Goal: Information Seeking & Learning: Learn about a topic

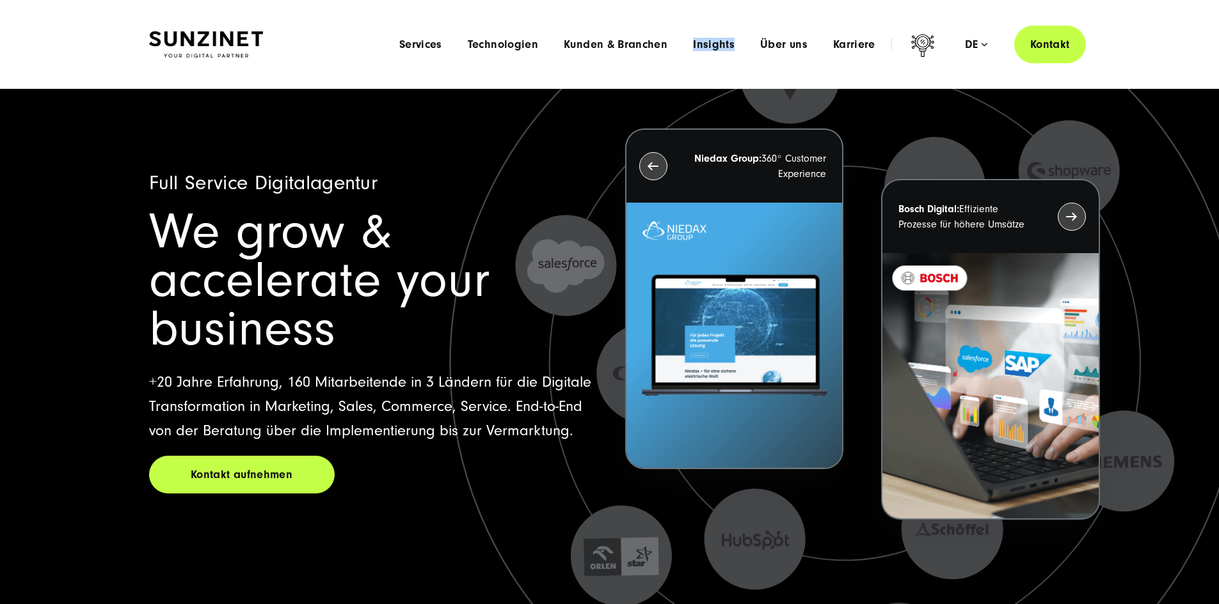
drag, startPoint x: 1130, startPoint y: 102, endPoint x: 625, endPoint y: 84, distance: 505.0
click at [625, 84] on header "Smart Search AI Hier können Sie eine konkrete Frage zu unserer Agentur und unse…" at bounding box center [609, 44] width 1219 height 89
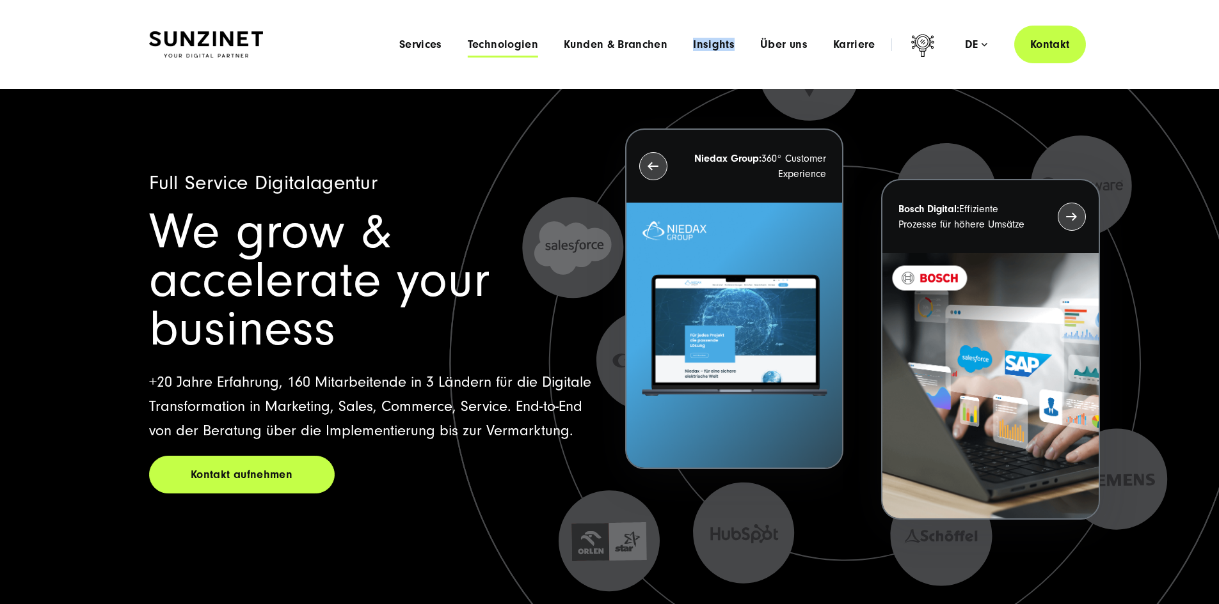
click at [479, 46] on span "Technologien" at bounding box center [503, 44] width 70 height 13
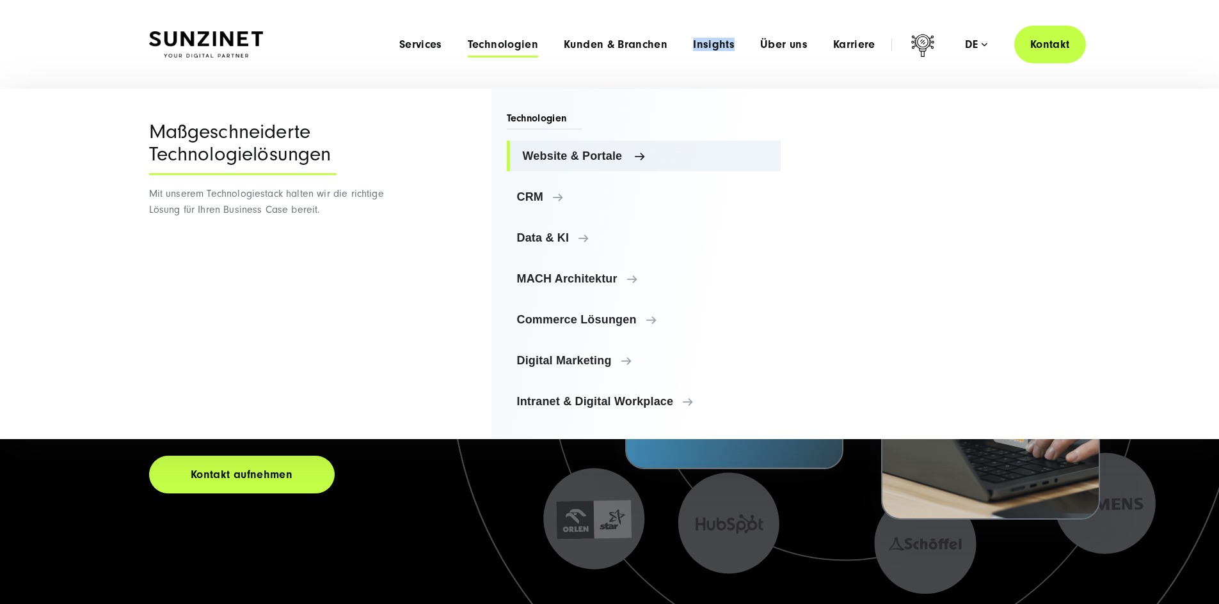
click at [594, 152] on span "Website & Portale" at bounding box center [647, 156] width 248 height 13
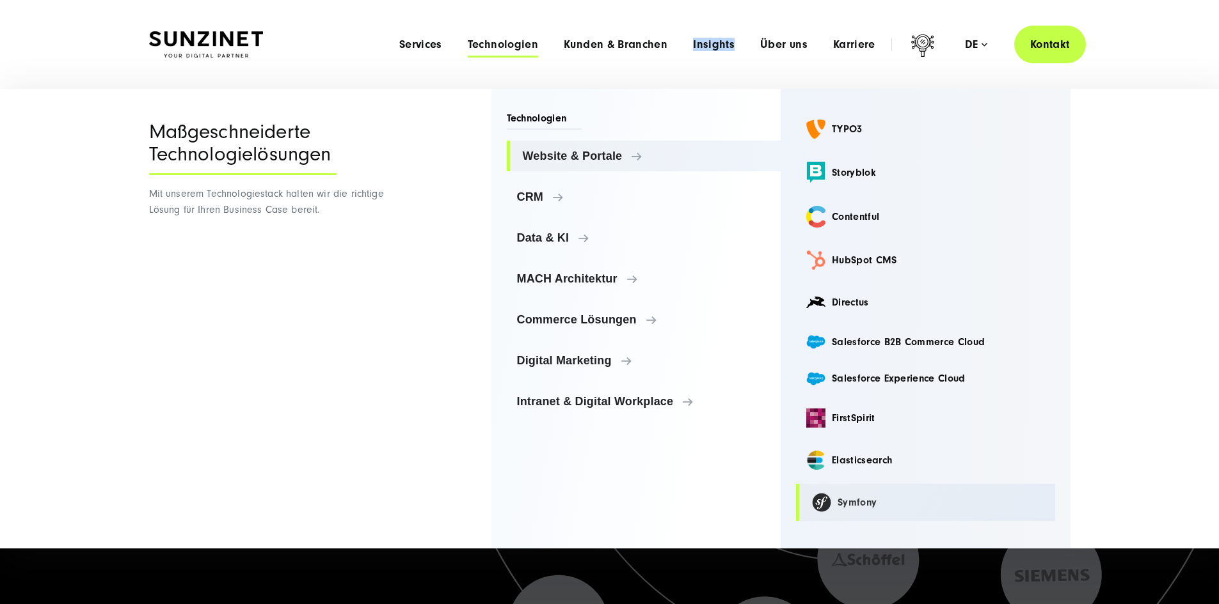
click at [838, 505] on link "Symfony" at bounding box center [925, 502] width 259 height 37
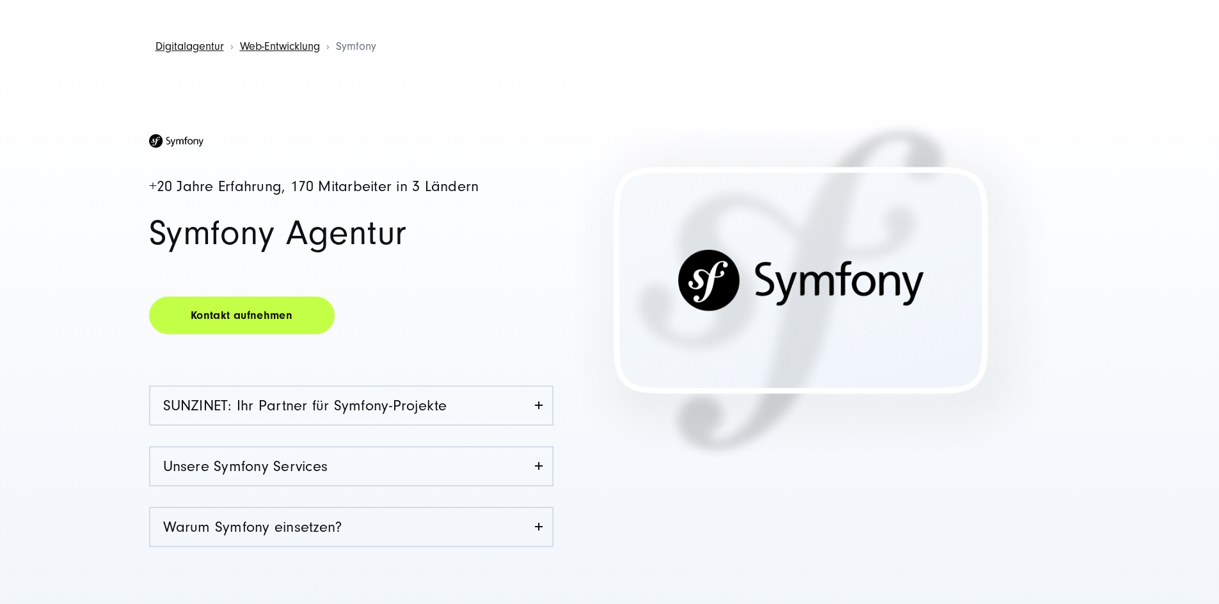
scroll to position [128, 0]
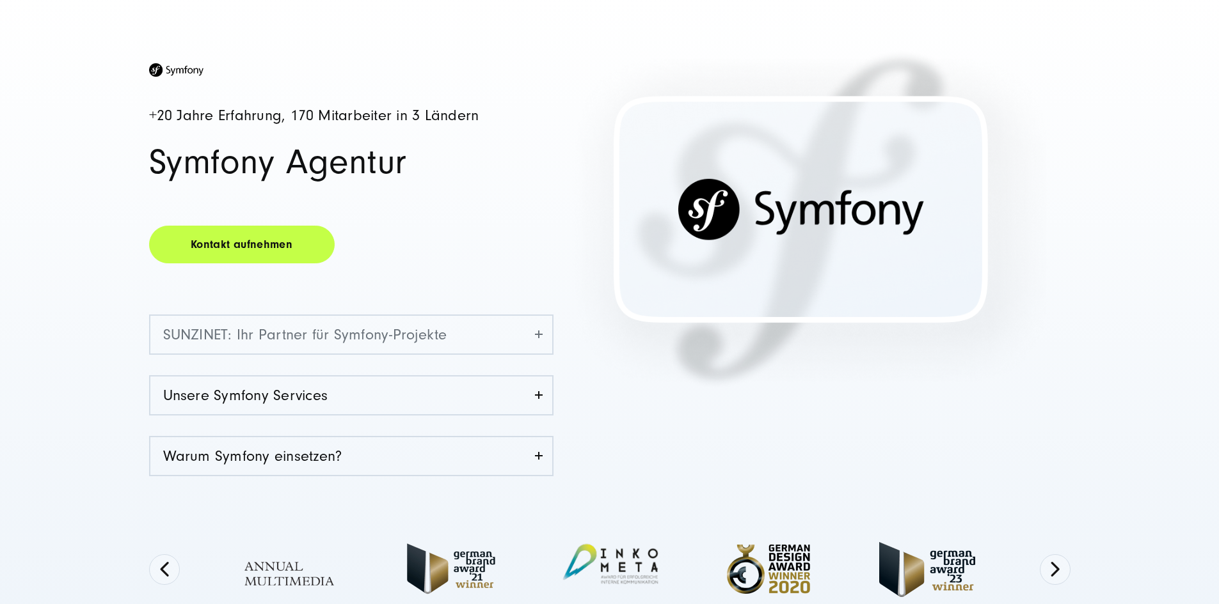
click at [516, 352] on link "SUNZINET: Ihr Partner für Symfony-Projekte" at bounding box center [351, 335] width 402 height 38
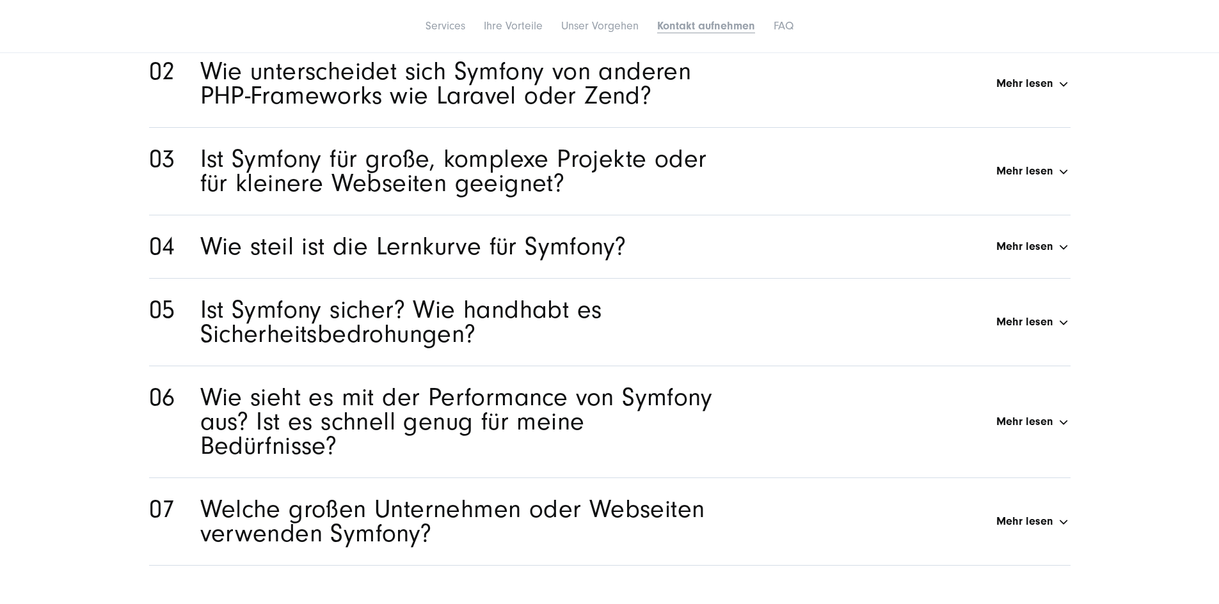
scroll to position [0, 0]
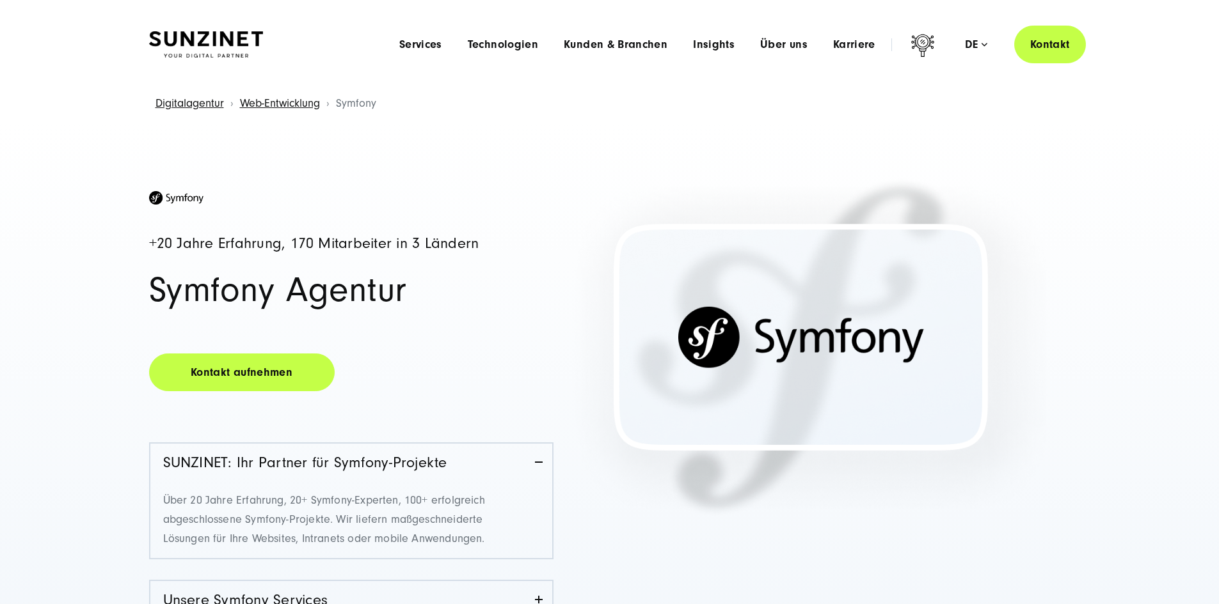
click at [459, 56] on div "Menu Services Menu Full Service Digitalagentur Wir lösen komplexe Herausforderu…" at bounding box center [735, 45] width 699 height 38
click at [468, 48] on span "Technologien" at bounding box center [503, 44] width 70 height 13
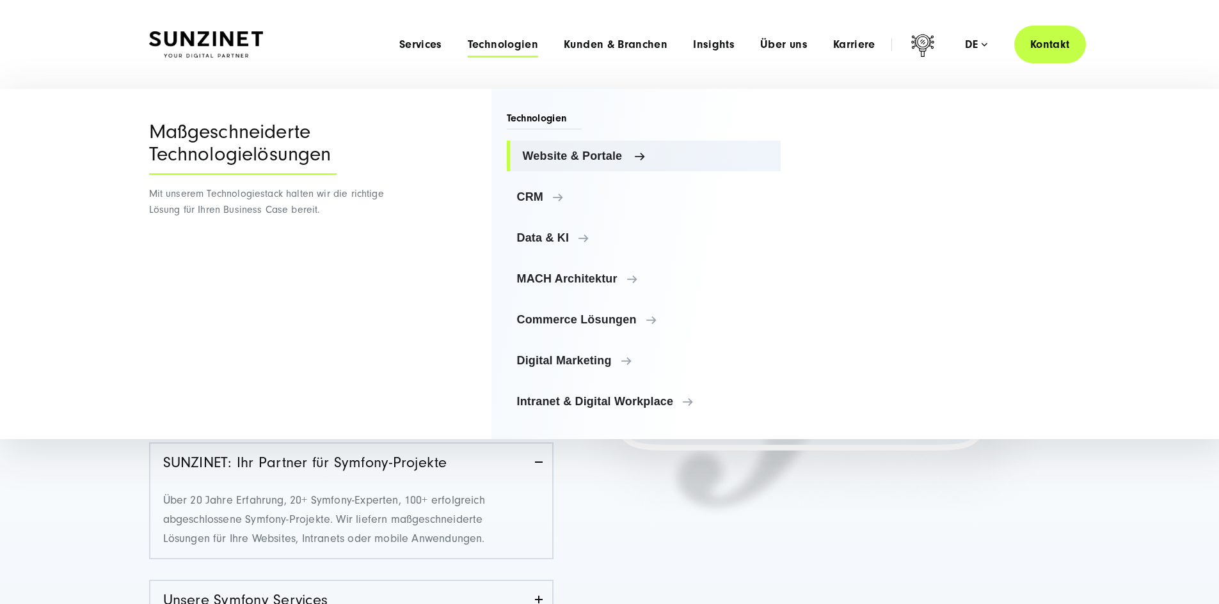
click at [608, 150] on span "Website & Portale" at bounding box center [647, 156] width 248 height 13
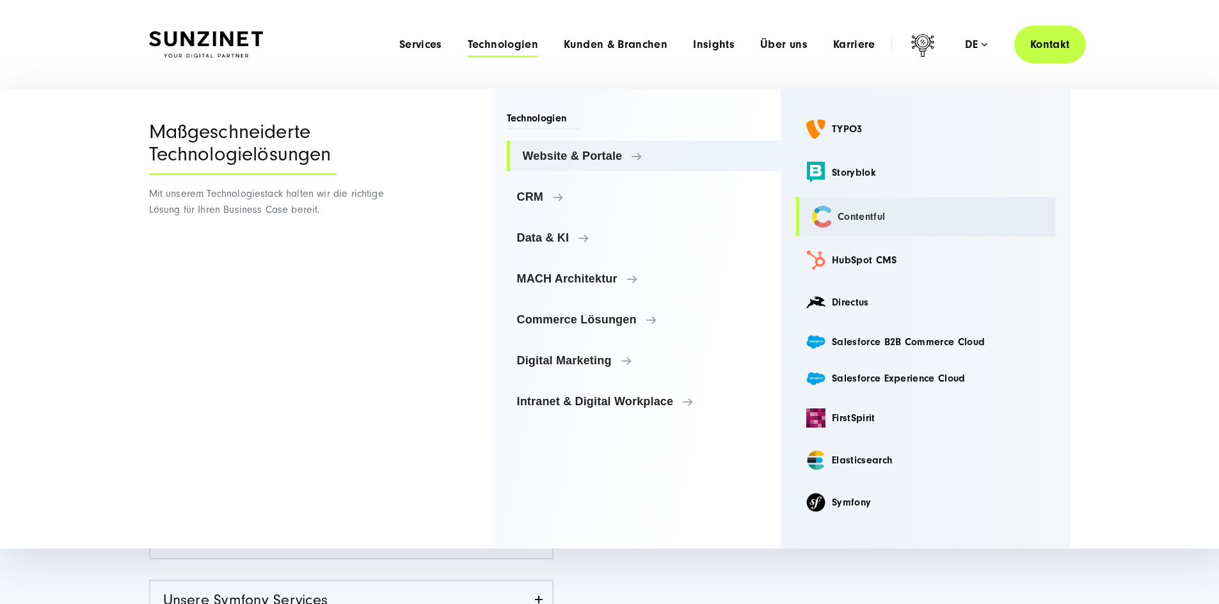
click at [871, 219] on link "Contentful" at bounding box center [925, 217] width 259 height 40
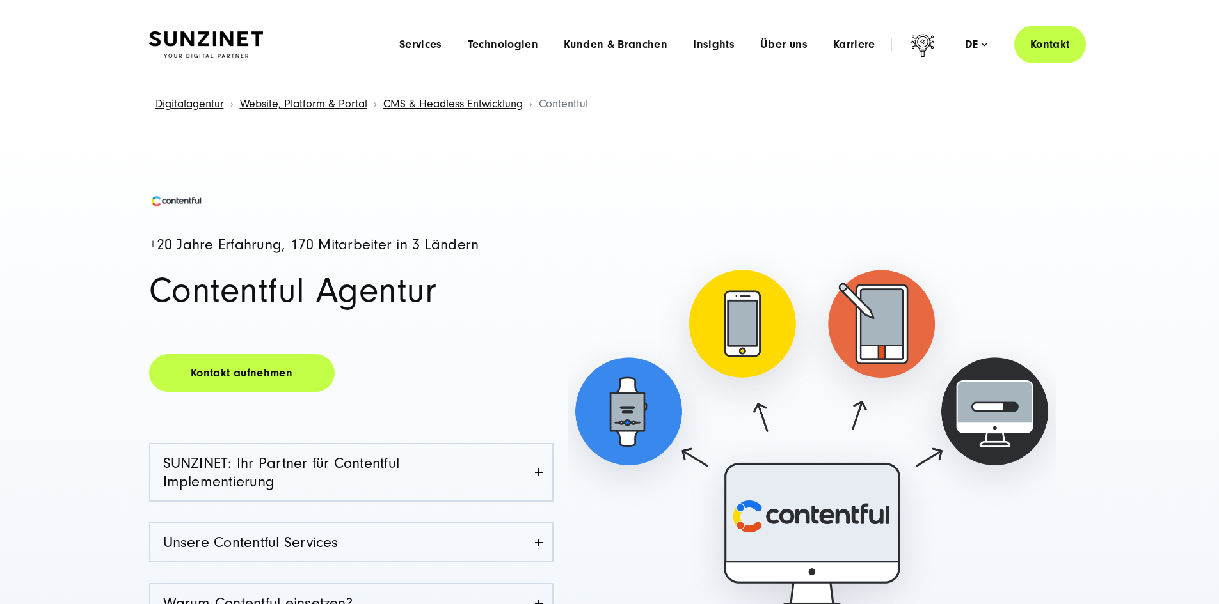
click at [483, 52] on div "Menu Services Menu Full Service Digitalagentur Wir lösen komplexe Herausforderu…" at bounding box center [735, 45] width 699 height 38
click at [485, 49] on span "Technologien" at bounding box center [503, 44] width 70 height 13
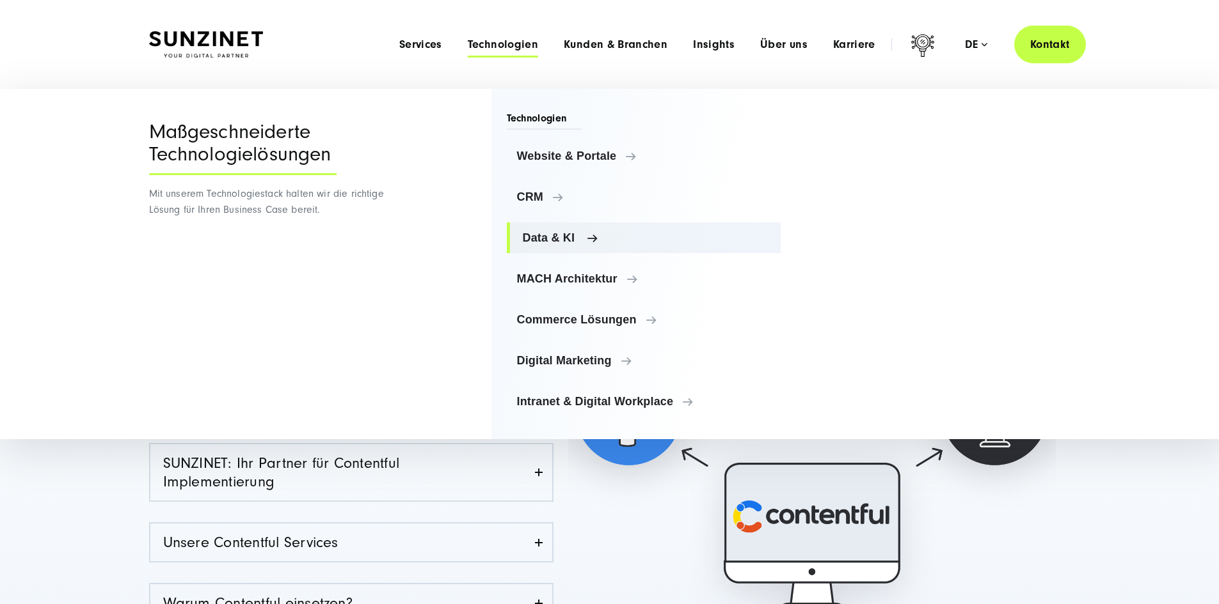
click at [583, 239] on span "Data & KI" at bounding box center [647, 238] width 248 height 13
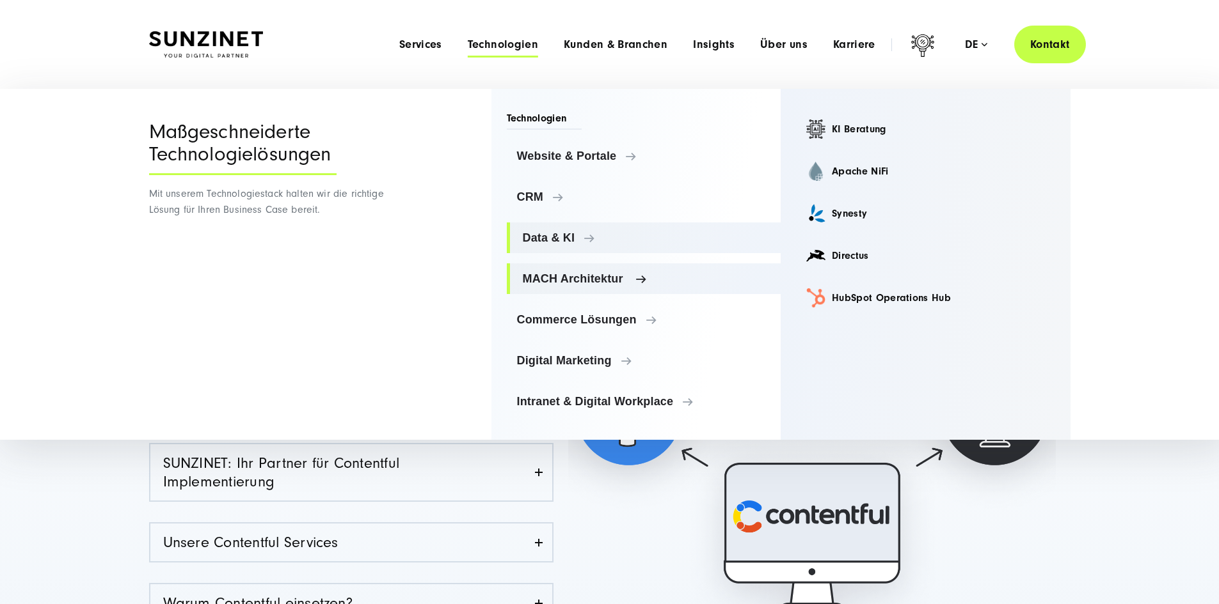
click at [619, 272] on link "MACH Architektur" at bounding box center [644, 279] width 274 height 31
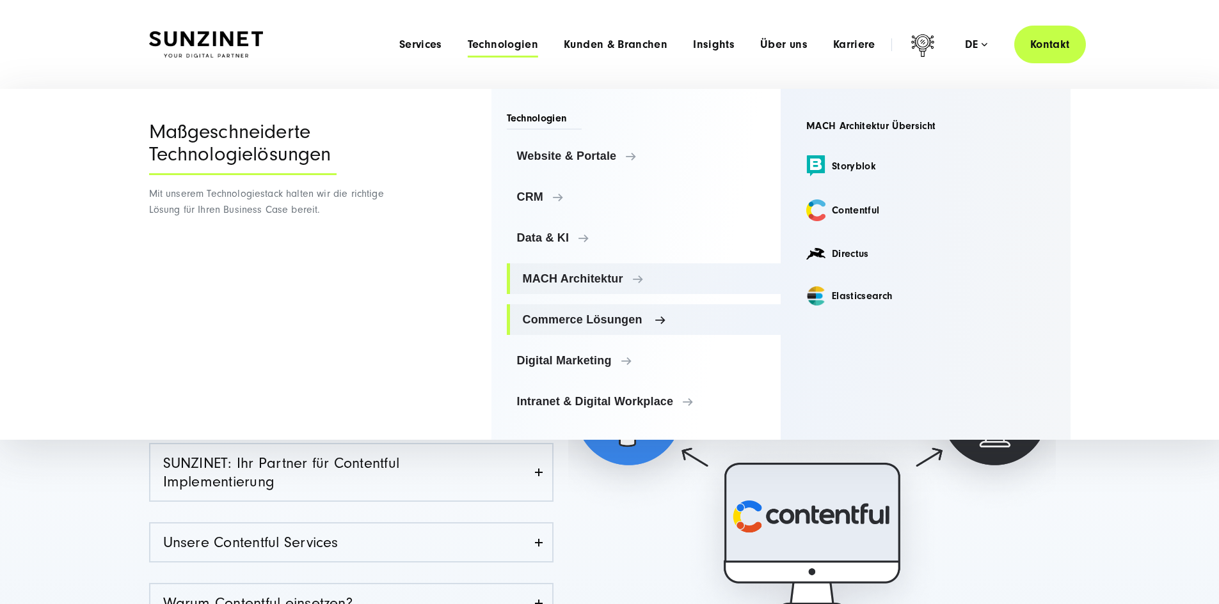
click at [637, 320] on span "Commerce Lösungen" at bounding box center [647, 319] width 248 height 13
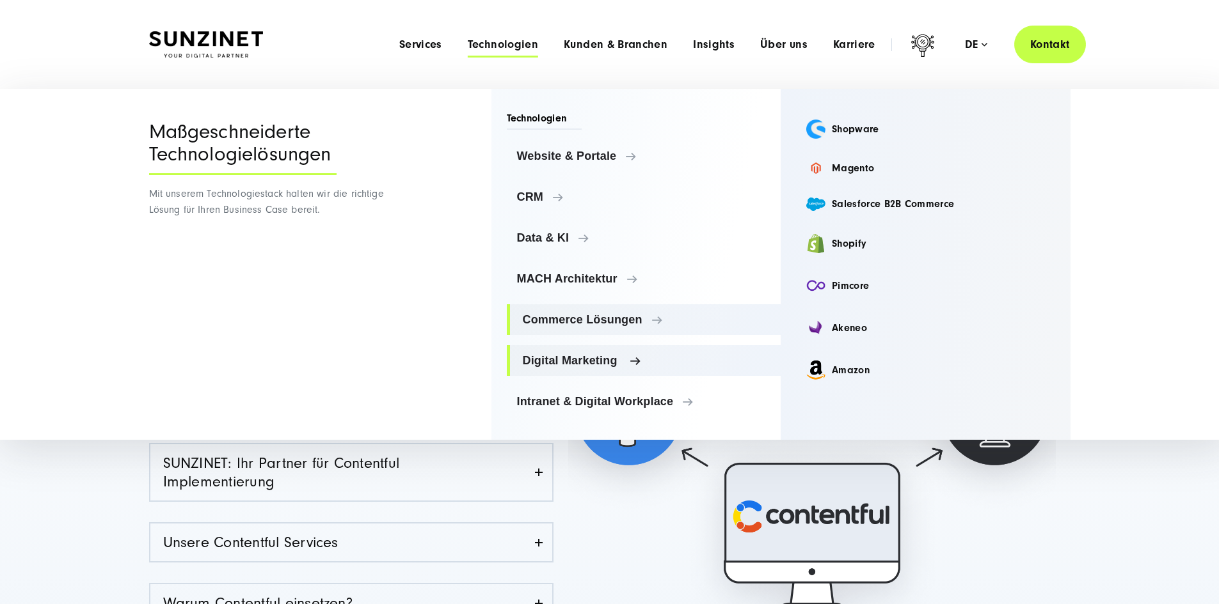
click at [639, 359] on span "Digital Marketing" at bounding box center [647, 360] width 248 height 13
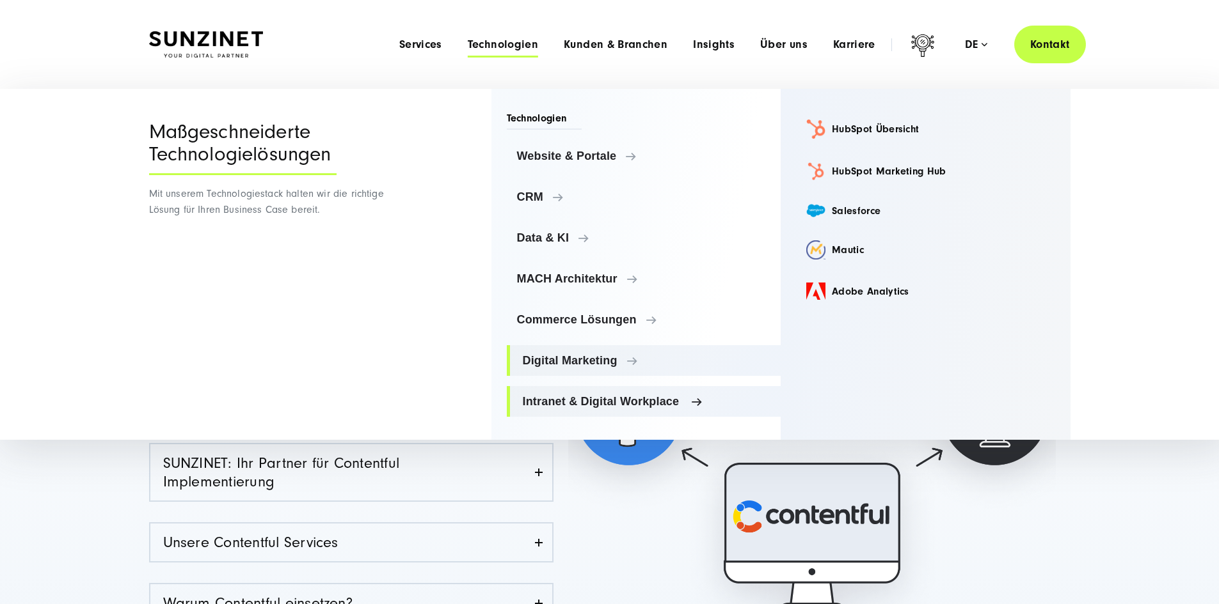
click at [654, 399] on span "Intranet & Digital Workplace" at bounding box center [647, 401] width 248 height 13
